Goal: Check status: Check status

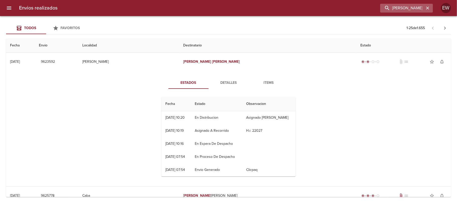
click at [427, 9] on icon "button" at bounding box center [427, 8] width 5 height 5
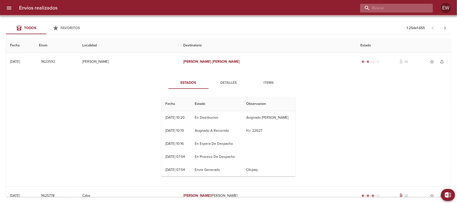
click at [414, 9] on input "buscar" at bounding box center [392, 8] width 64 height 9
paste input "9626235"
type input "9626235"
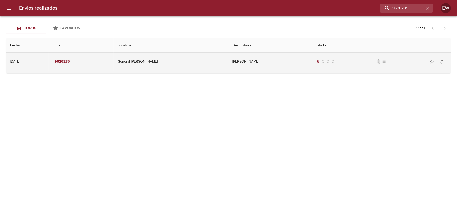
click at [206, 64] on td "General [PERSON_NAME]" at bounding box center [171, 62] width 115 height 18
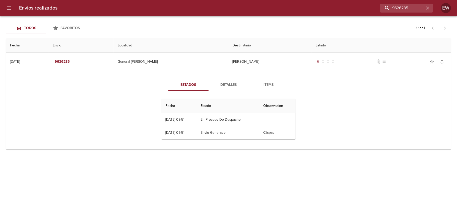
click at [326, 139] on div "Estados Detalles Items Fecha Estado Observacion 30/09 [DATE] 09:51 En Proceso D…" at bounding box center [228, 111] width 437 height 76
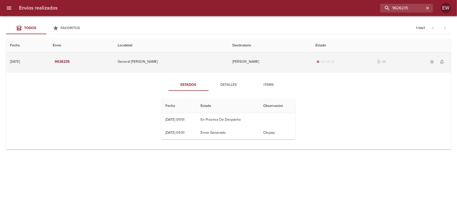
click at [188, 65] on td "General [PERSON_NAME]" at bounding box center [171, 62] width 115 height 18
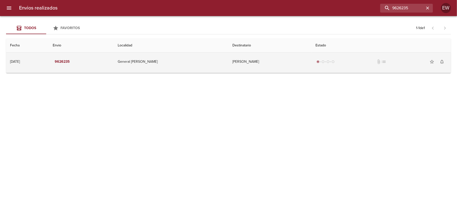
click at [188, 65] on td "General [PERSON_NAME]" at bounding box center [171, 62] width 115 height 18
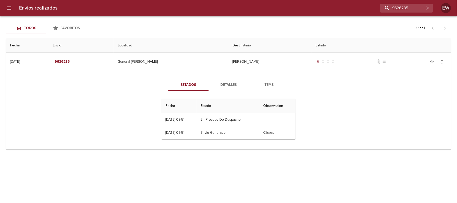
click at [224, 85] on span "Detalles" at bounding box center [228, 85] width 34 height 6
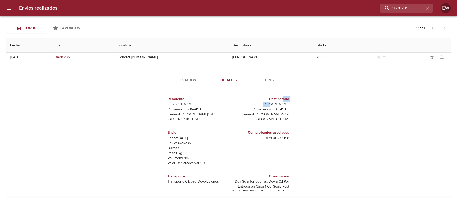
drag, startPoint x: 254, startPoint y: 92, endPoint x: 278, endPoint y: 98, distance: 24.9
click at [278, 98] on div "Destinatario [PERSON_NAME] Panamericana Km49 0 , General [PERSON_NAME] ( 1617 )…" at bounding box center [259, 109] width 59 height 30
click at [282, 103] on p "[PERSON_NAME]" at bounding box center [259, 104] width 59 height 5
drag, startPoint x: 284, startPoint y: 104, endPoint x: 254, endPoint y: 103, distance: 30.6
click at [254, 103] on div "Destinatario [PERSON_NAME] Panamericana Km49 0 , General [PERSON_NAME] ( 1617 )…" at bounding box center [259, 109] width 63 height 34
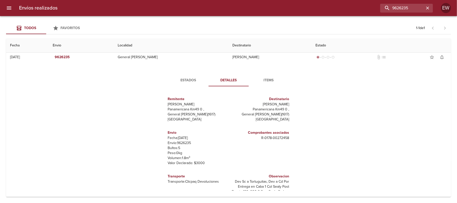
copy p "[PERSON_NAME]"
click at [192, 80] on span "Estados" at bounding box center [188, 80] width 34 height 6
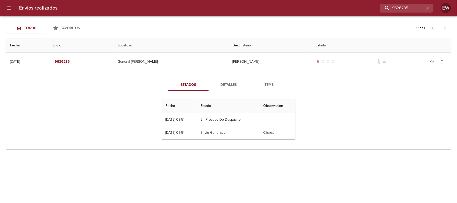
click at [219, 83] on span "Detalles" at bounding box center [228, 85] width 34 height 6
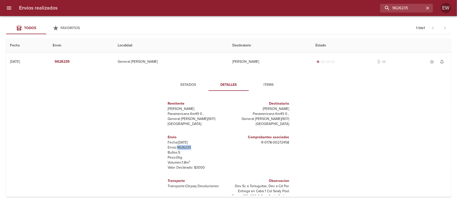
drag, startPoint x: 188, startPoint y: 148, endPoint x: 174, endPoint y: 147, distance: 14.5
click at [174, 147] on p "Envío: 9626235" at bounding box center [197, 147] width 59 height 5
copy p "9626235"
drag, startPoint x: 247, startPoint y: 109, endPoint x: 283, endPoint y: 109, distance: 36.1
click at [285, 108] on div "Destinatario [PERSON_NAME] Panamericana Km49 0 , General [PERSON_NAME] ( 1617 )…" at bounding box center [259, 114] width 63 height 34
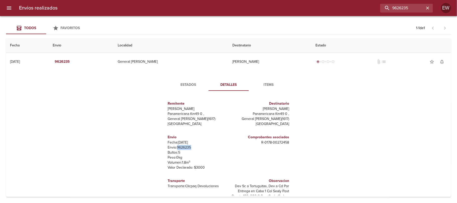
copy p "[PERSON_NAME]"
click at [267, 109] on p "[PERSON_NAME]" at bounding box center [259, 108] width 59 height 5
click at [254, 110] on p "[PERSON_NAME]" at bounding box center [259, 108] width 59 height 5
drag, startPoint x: 254, startPoint y: 110, endPoint x: 283, endPoint y: 109, distance: 29.4
click at [283, 109] on p "[PERSON_NAME]" at bounding box center [259, 108] width 59 height 5
